Goal: Information Seeking & Learning: Learn about a topic

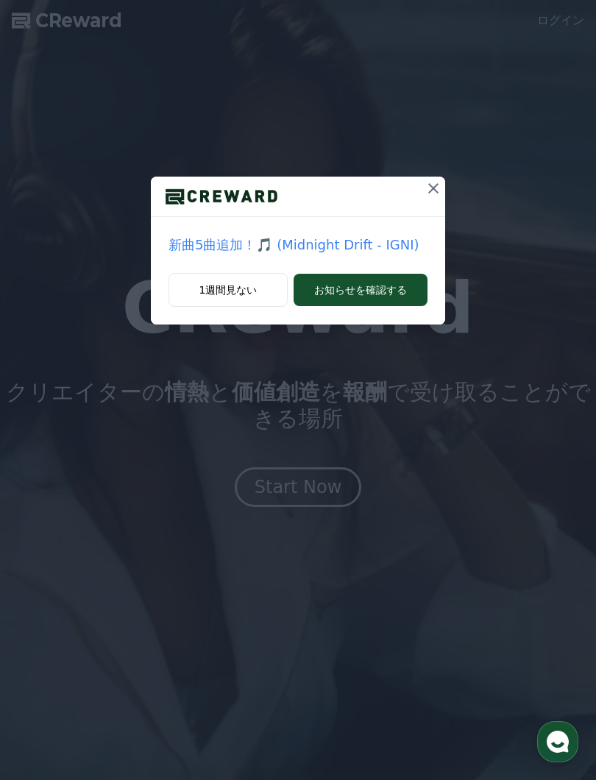
click at [437, 188] on icon at bounding box center [433, 188] width 18 height 18
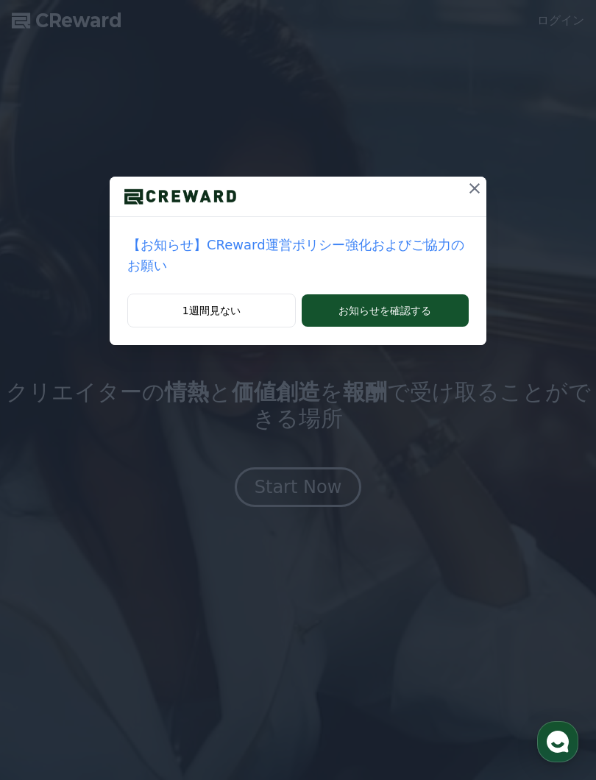
click at [470, 191] on icon at bounding box center [475, 188] width 18 height 18
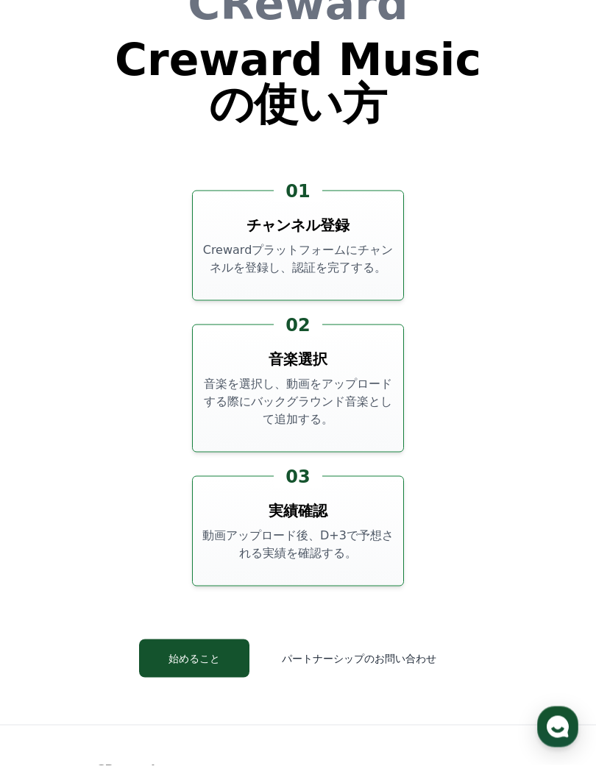
scroll to position [5183, 0]
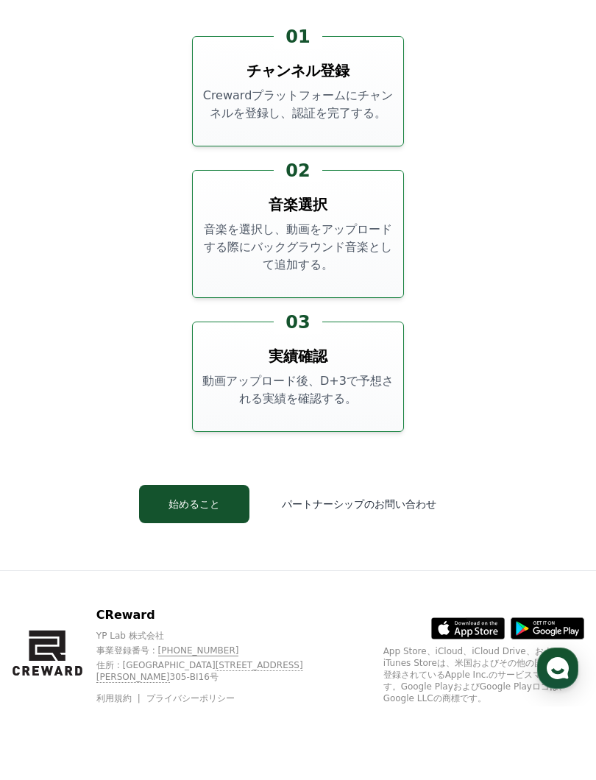
click at [216, 558] on button "始めること" at bounding box center [194, 577] width 110 height 38
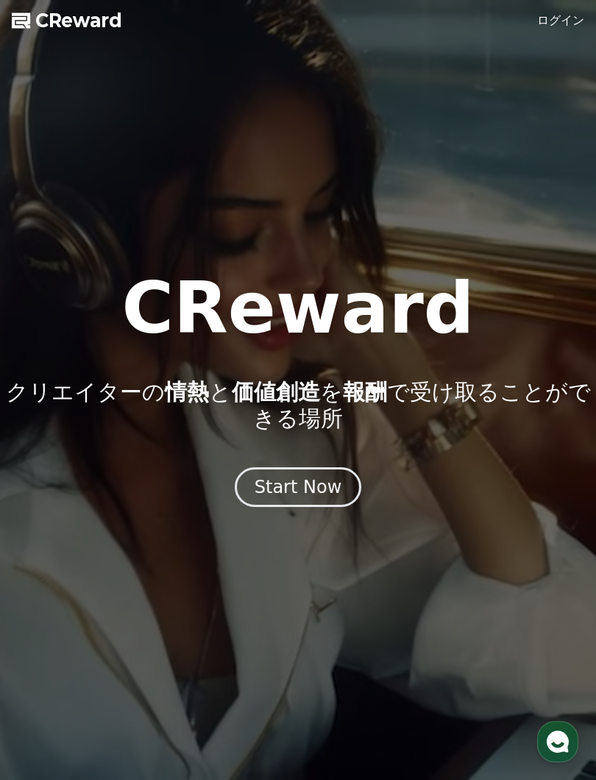
click at [319, 480] on div "Start Now" at bounding box center [298, 487] width 88 height 24
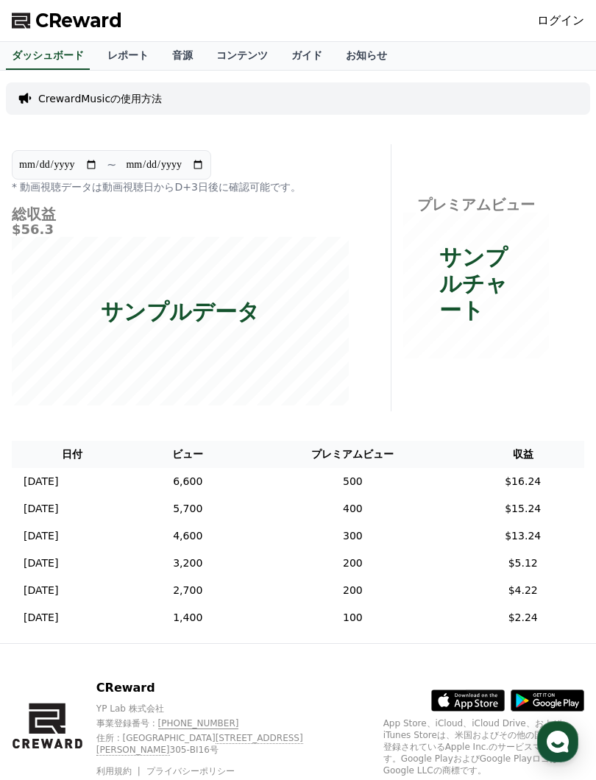
click at [171, 54] on link "音源" at bounding box center [182, 56] width 44 height 28
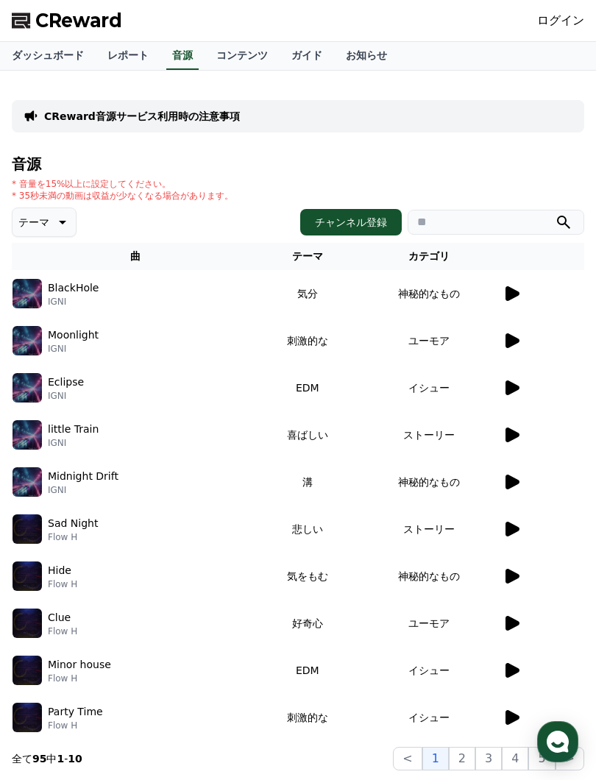
click at [57, 227] on icon at bounding box center [61, 222] width 18 height 18
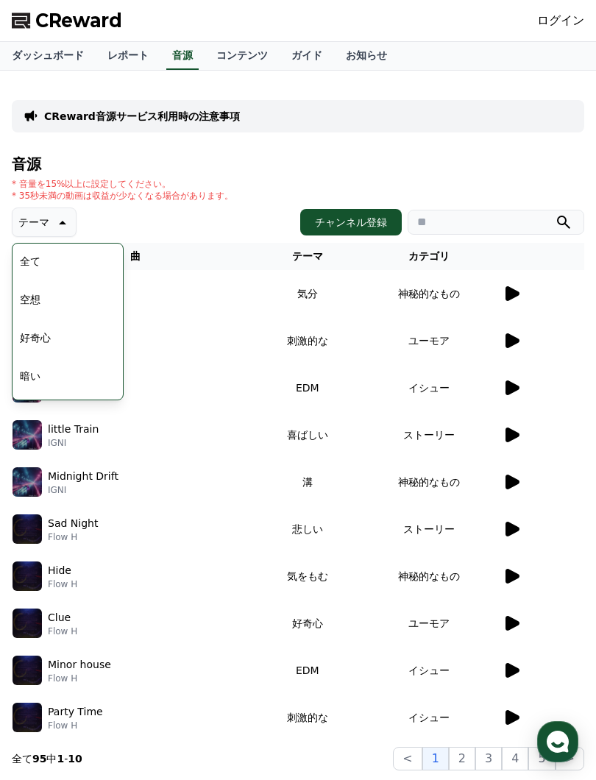
click at [341, 138] on div "CReward音源サービス利用時の注意事項 音源 * 音量を15%以上に設定してください。 * 35秒未満の動画は収益が少なくなる場合があります。 テーマ テ…" at bounding box center [298, 426] width 572 height 688
click at [234, 50] on link "コンテンツ" at bounding box center [241, 56] width 75 height 28
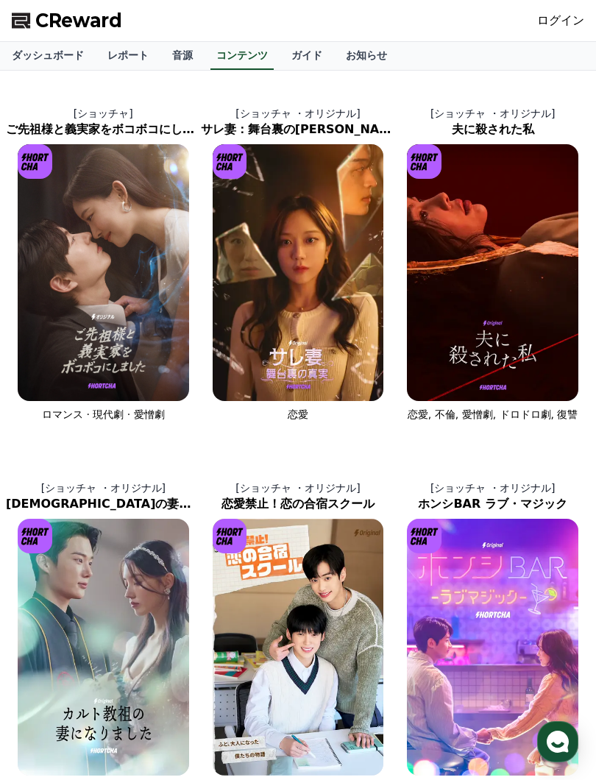
click at [293, 54] on link "ガイド" at bounding box center [306, 56] width 54 height 28
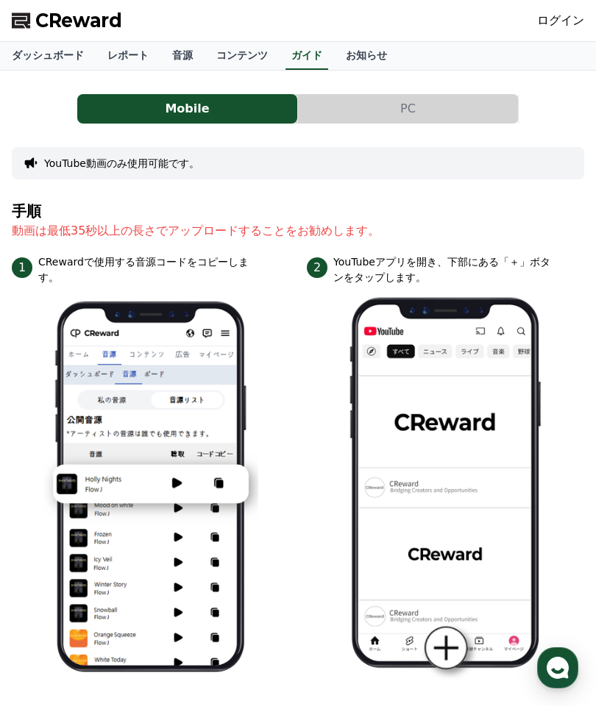
click at [418, 101] on button "PC" at bounding box center [408, 108] width 220 height 29
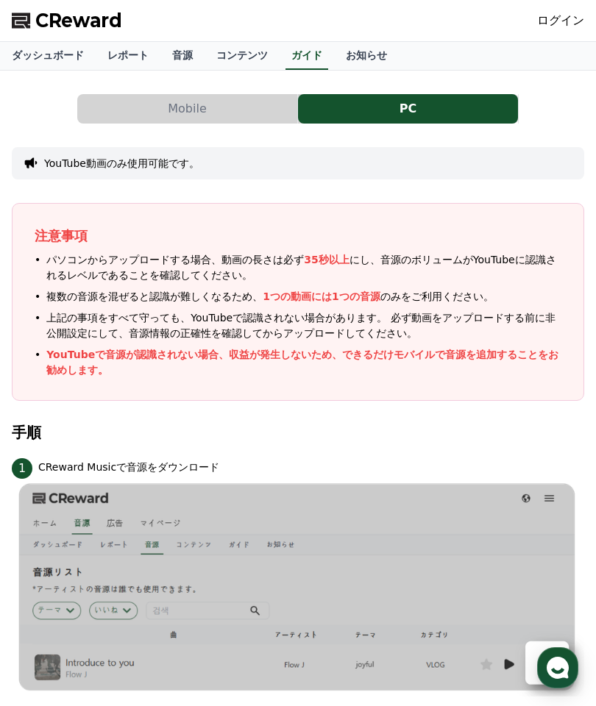
click at [217, 106] on button "Mobile" at bounding box center [187, 108] width 220 height 29
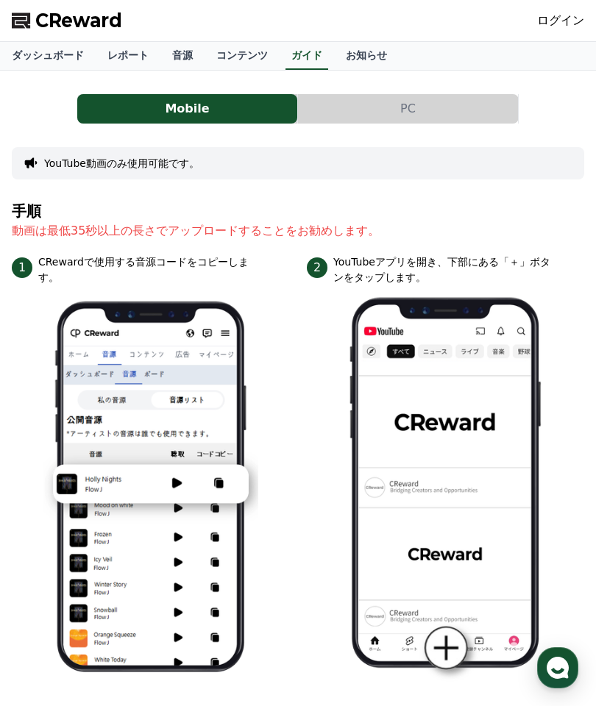
click at [171, 43] on link "音源" at bounding box center [182, 56] width 44 height 28
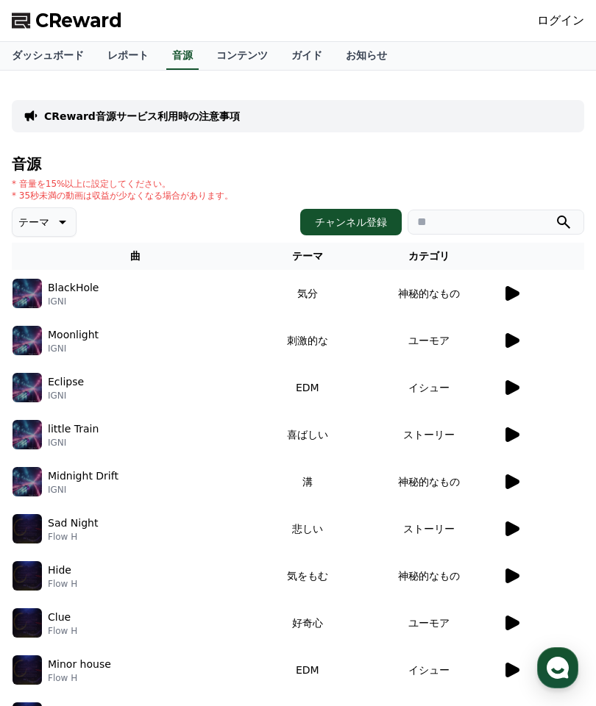
click at [123, 57] on link "レポート" at bounding box center [128, 56] width 65 height 28
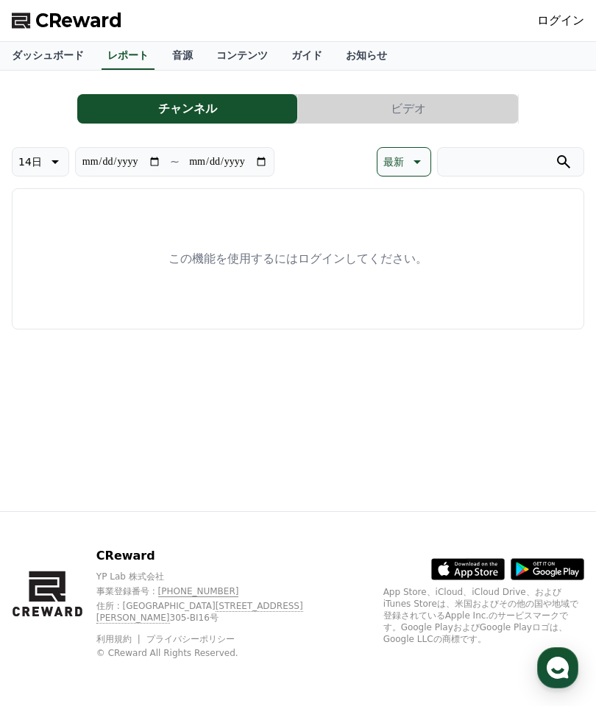
click at [66, 20] on span "CReward" at bounding box center [78, 21] width 87 height 24
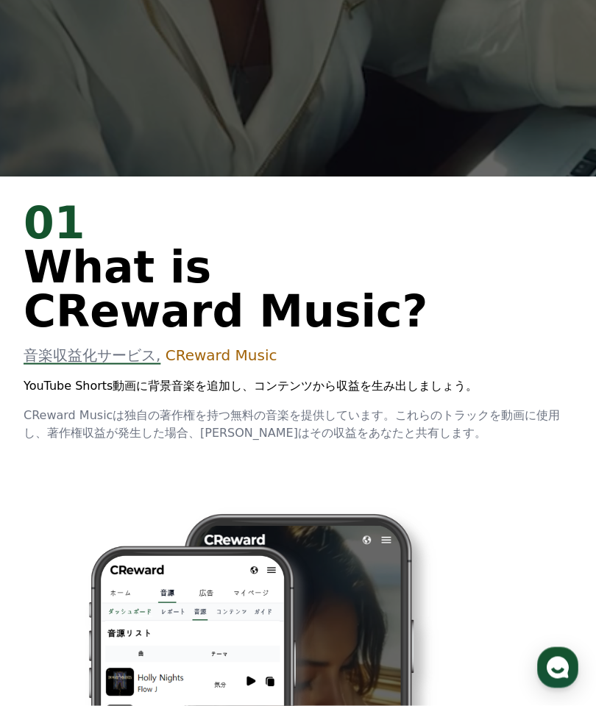
scroll to position [530, 0]
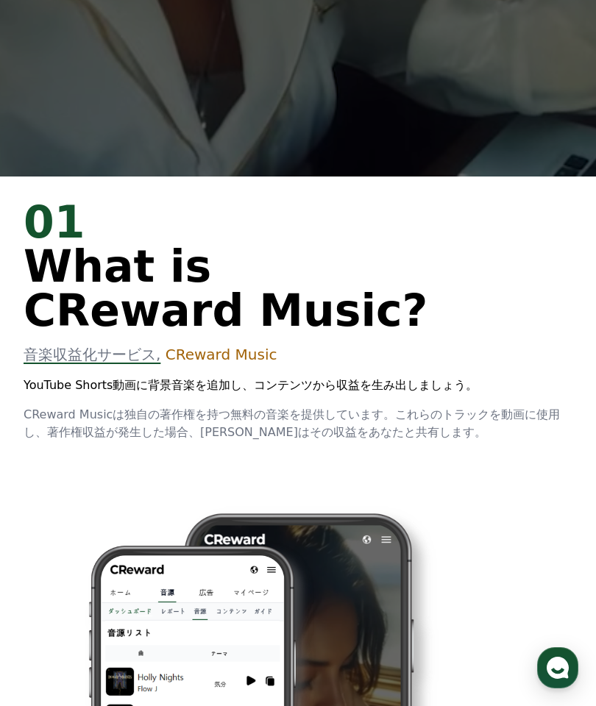
click at [115, 363] on span "音楽収益化サービス," at bounding box center [92, 355] width 137 height 18
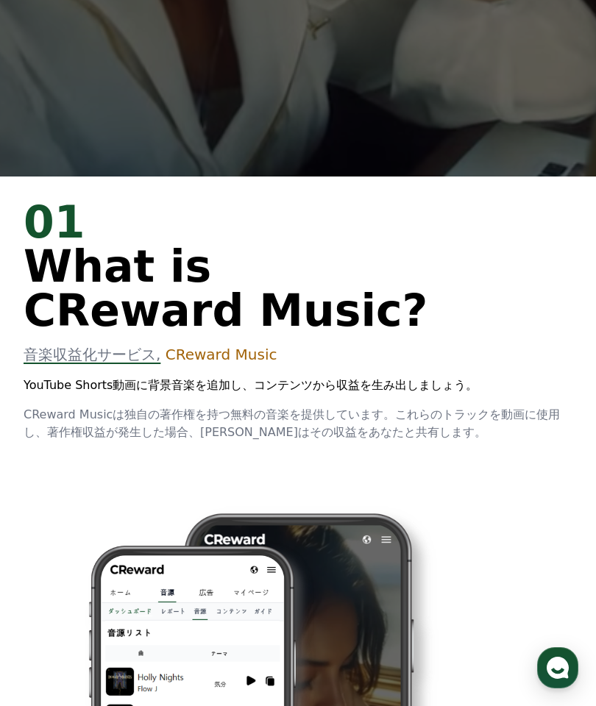
click at [89, 363] on span "音楽収益化サービス," at bounding box center [92, 355] width 137 height 18
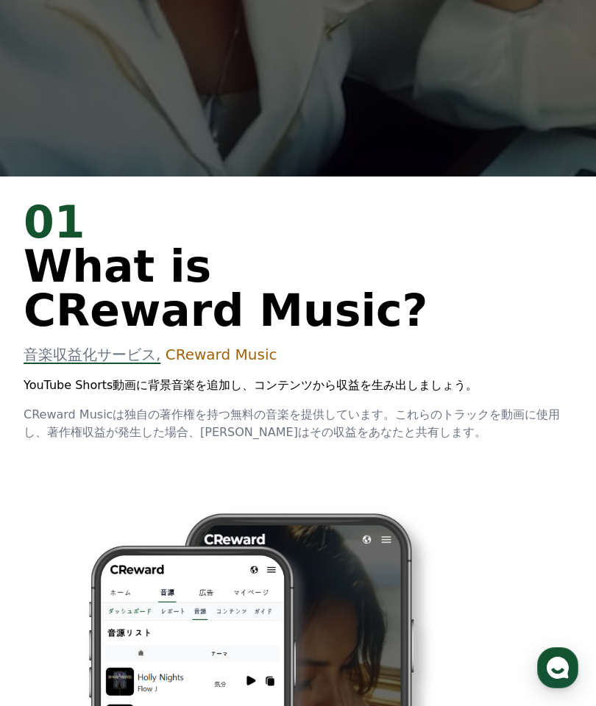
click at [195, 363] on span "CReward Music" at bounding box center [221, 355] width 112 height 18
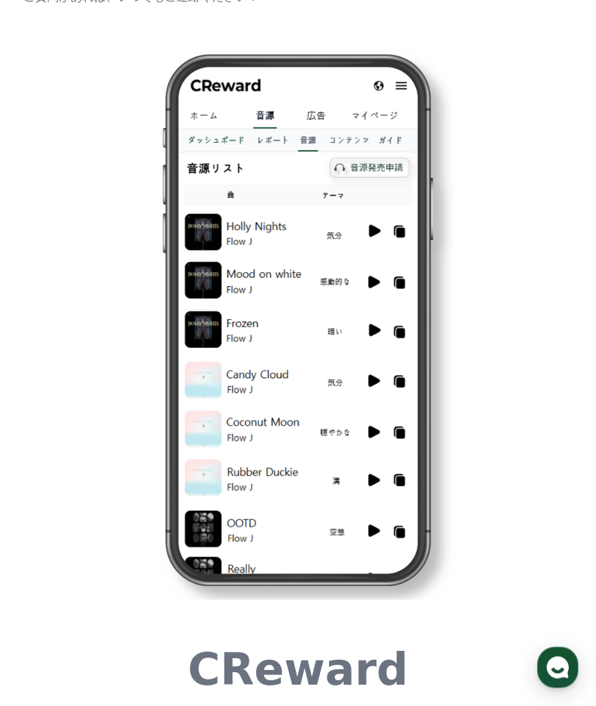
scroll to position [4400, 0]
